Goal: Task Accomplishment & Management: Use online tool/utility

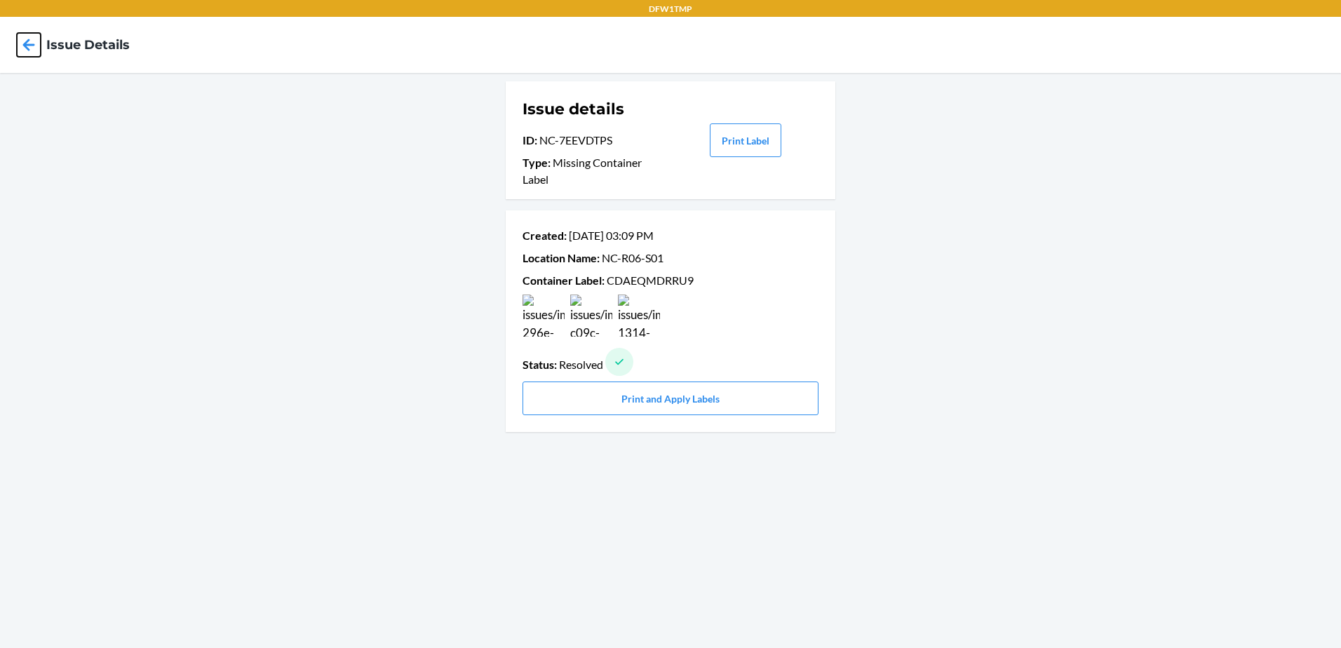
click at [27, 39] on icon at bounding box center [29, 45] width 24 height 24
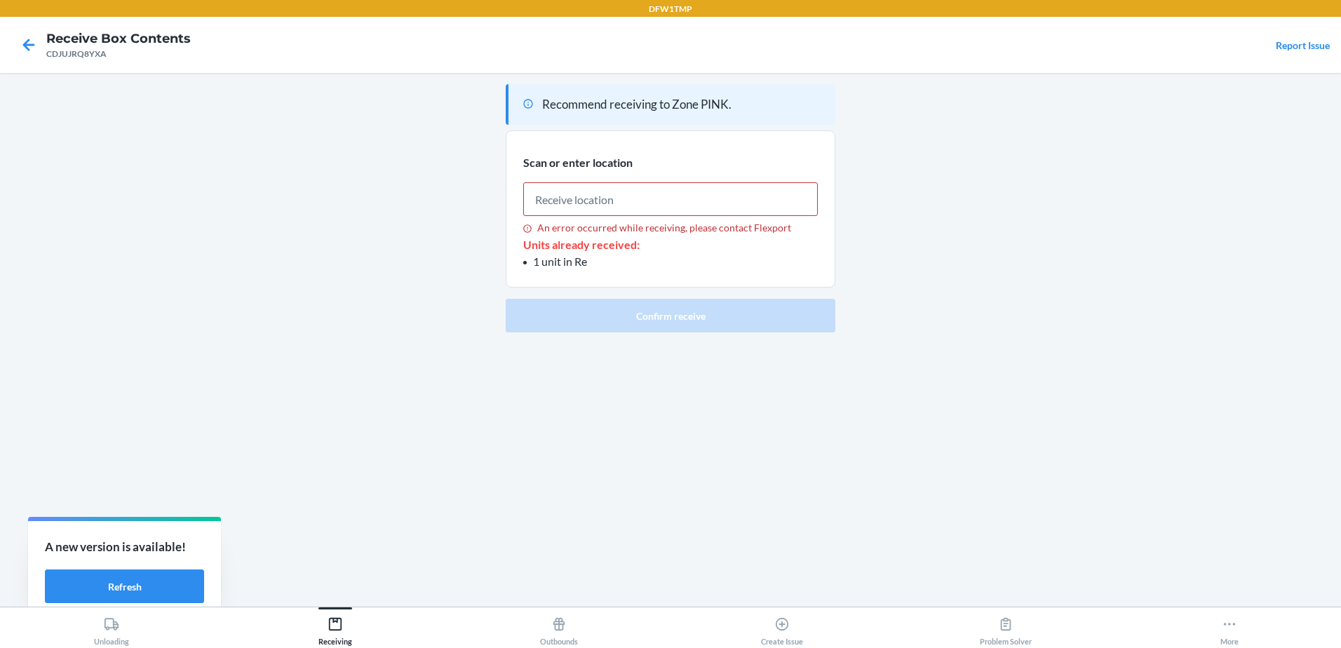
click at [18, 44] on div at bounding box center [28, 44] width 35 height 35
click at [20, 43] on icon at bounding box center [29, 45] width 24 height 24
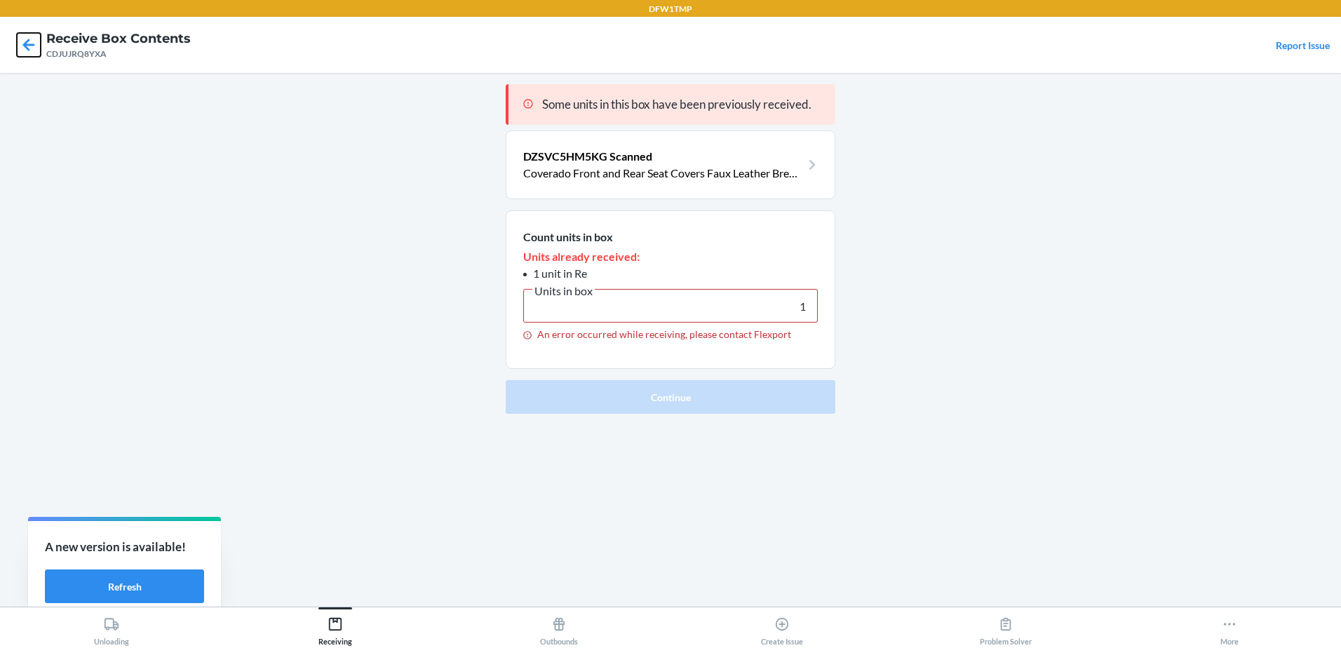
click at [22, 43] on icon at bounding box center [29, 45] width 24 height 24
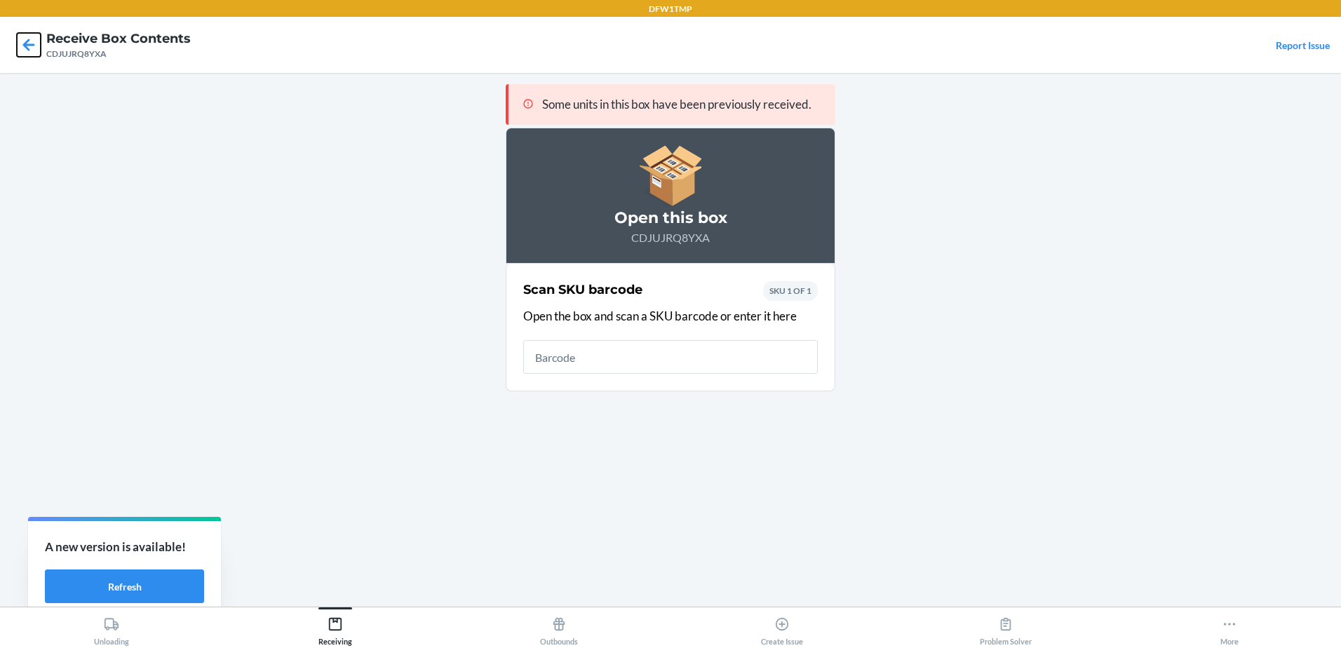
click at [22, 43] on icon at bounding box center [29, 45] width 24 height 24
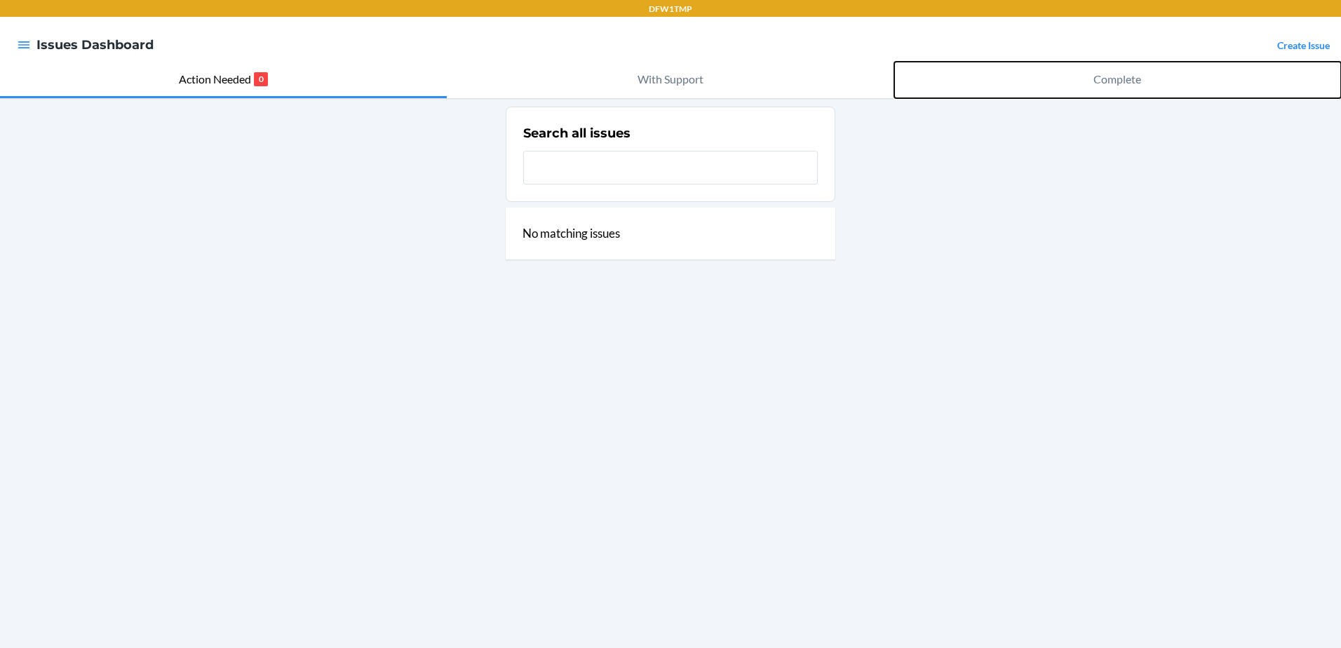
click at [1027, 90] on button "Complete" at bounding box center [1117, 80] width 447 height 36
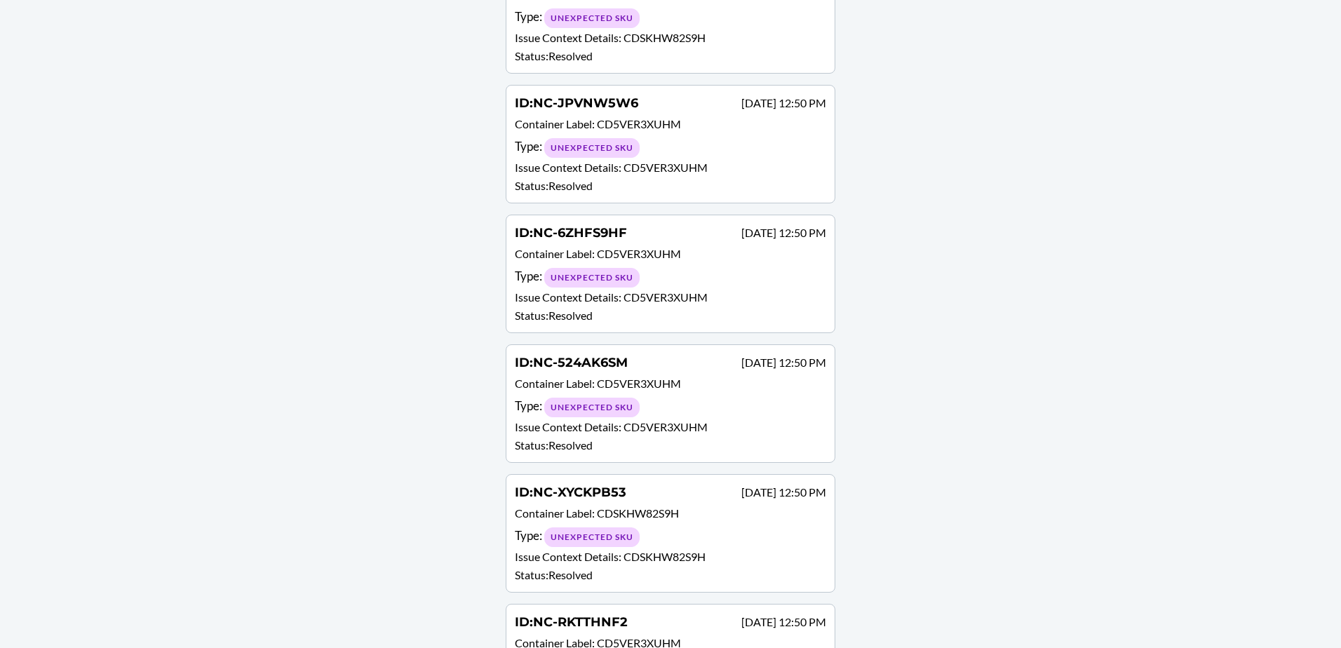
scroll to position [11710, 0]
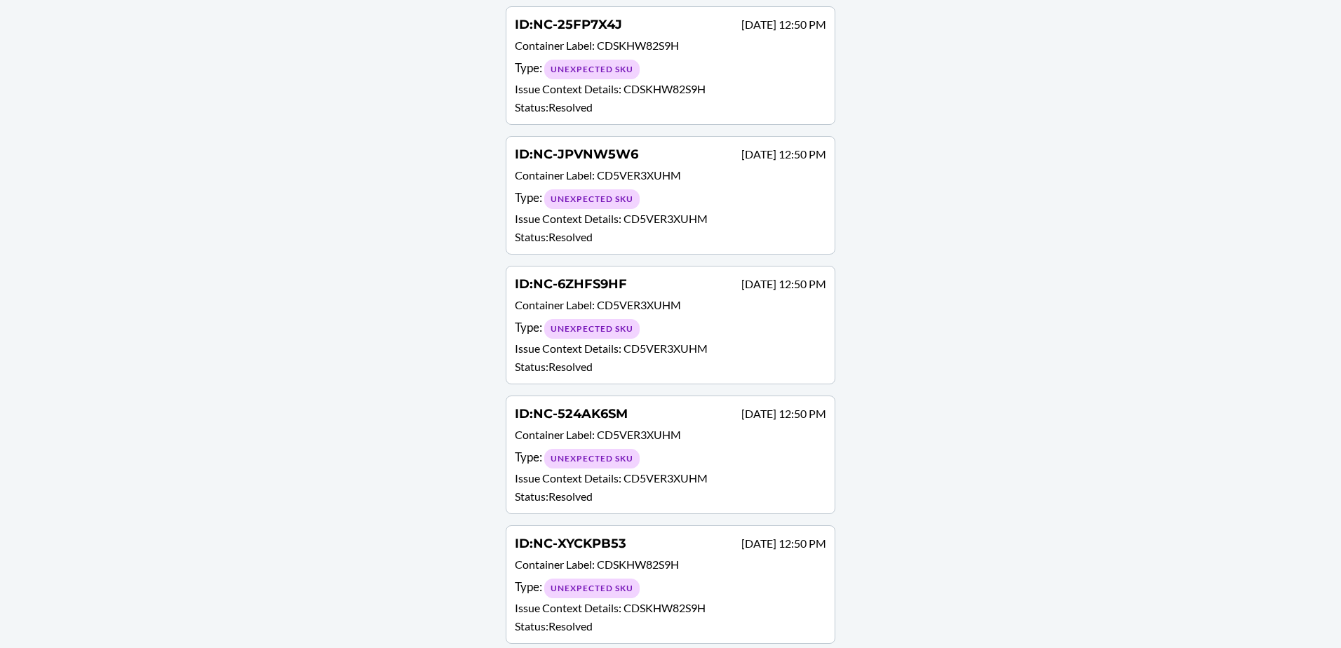
click at [685, 297] on p "Container Label : CD5VER3XUHM" at bounding box center [670, 307] width 311 height 20
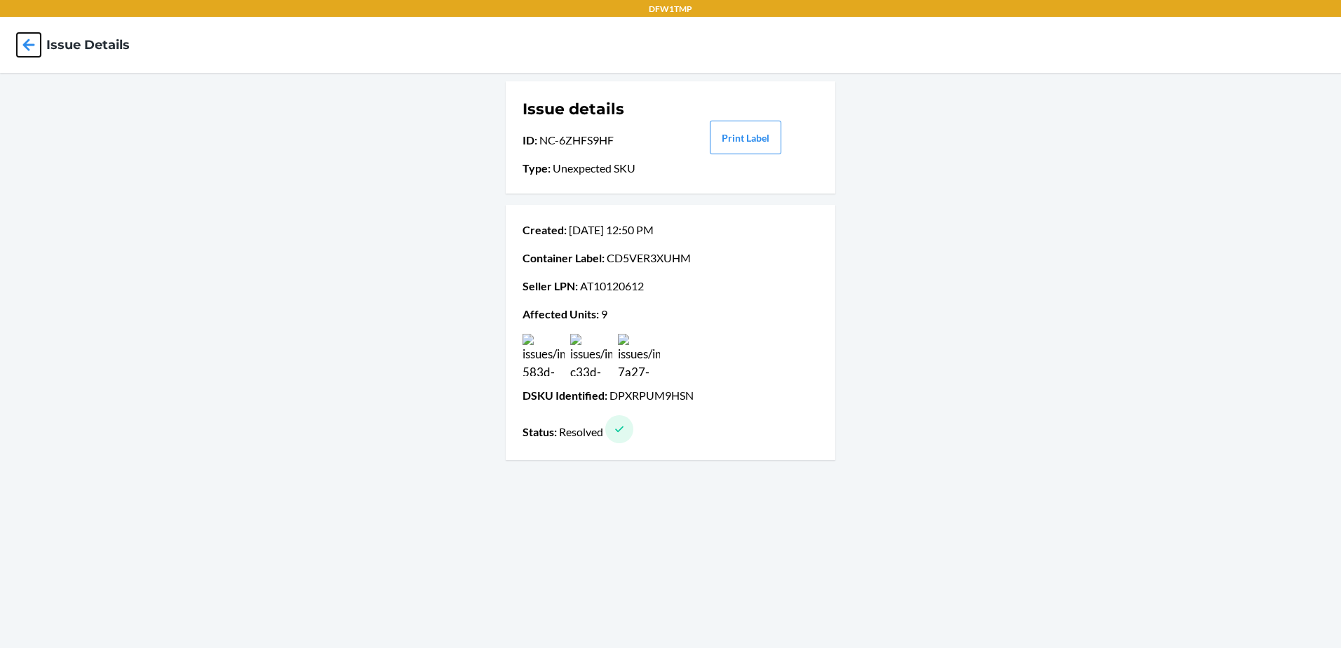
click at [27, 39] on icon at bounding box center [29, 45] width 24 height 24
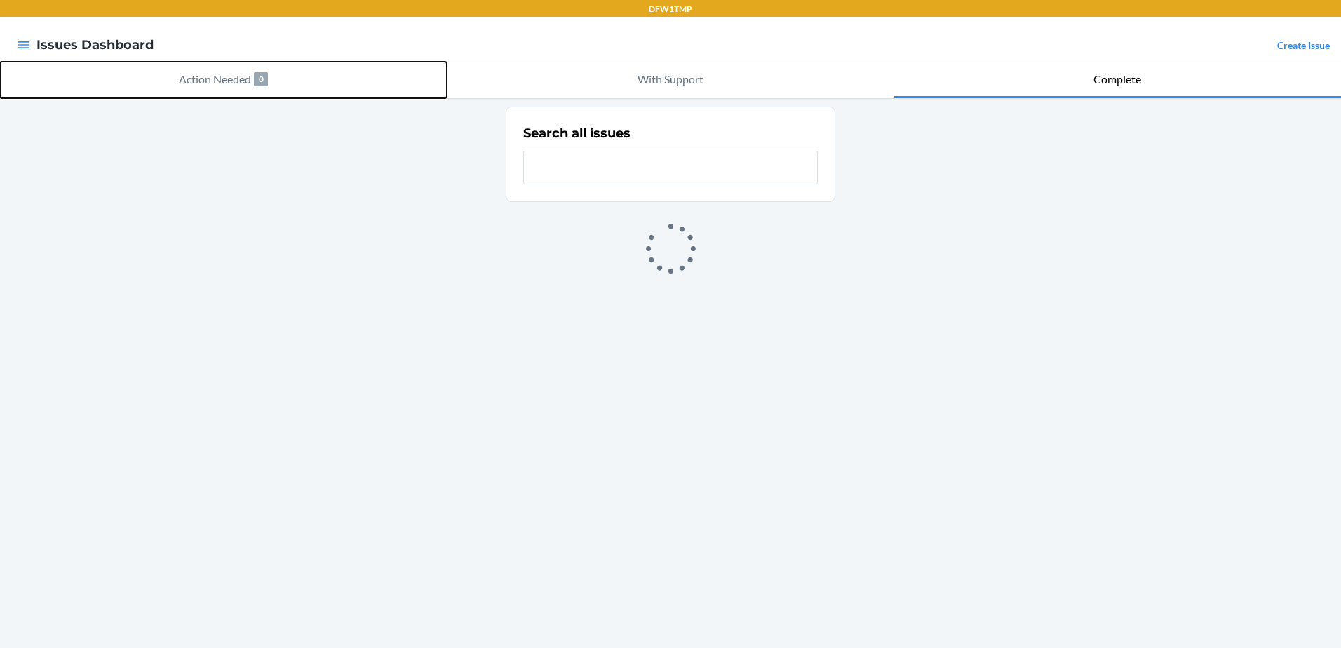
click at [196, 80] on p "Action Needed" at bounding box center [215, 79] width 72 height 17
